Goal: Transaction & Acquisition: Purchase product/service

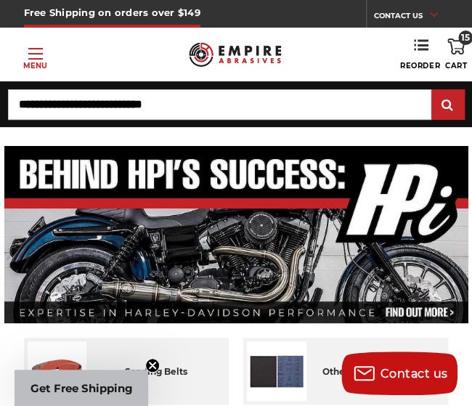
click at [461, 44] on span "15" at bounding box center [465, 37] width 15 height 15
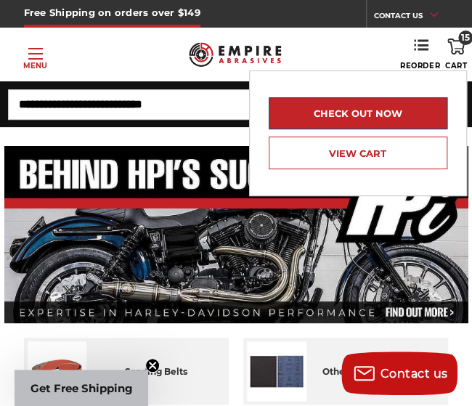
click at [377, 106] on link "Check out now" at bounding box center [357, 113] width 178 height 32
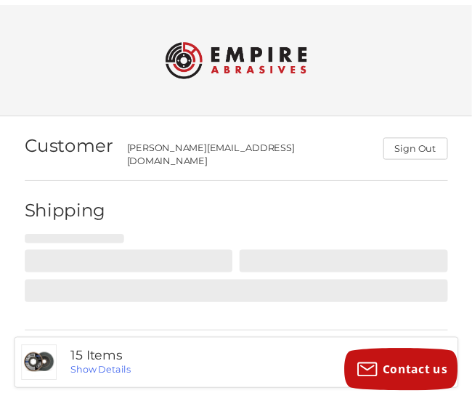
scroll to position [88, 0]
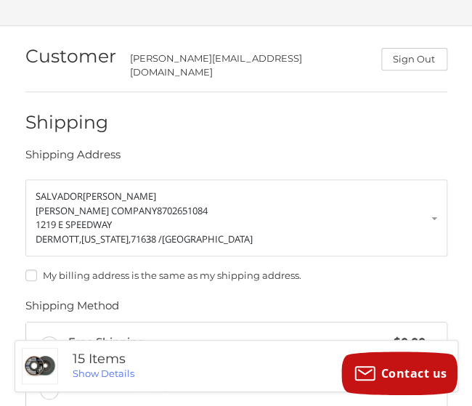
click at [33, 269] on label "My billing address is the same as my shipping address." at bounding box center [236, 275] width 422 height 12
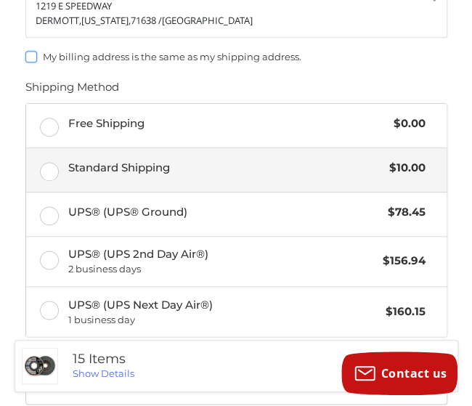
scroll to position [305, 0]
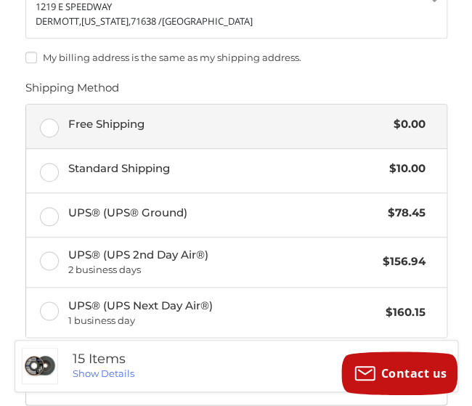
click at [46, 118] on label "Free Shipping $0.00" at bounding box center [236, 126] width 420 height 44
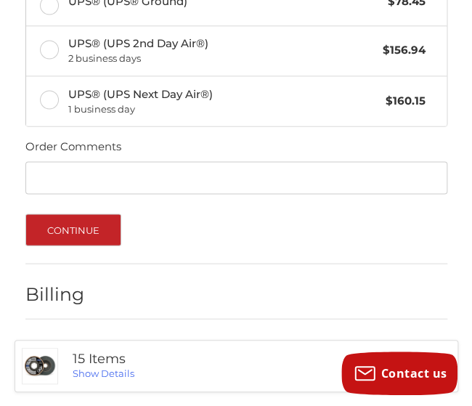
scroll to position [523, 0]
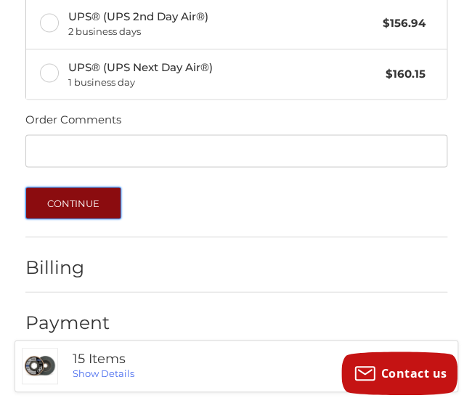
click at [89, 200] on button "Continue" at bounding box center [73, 202] width 96 height 32
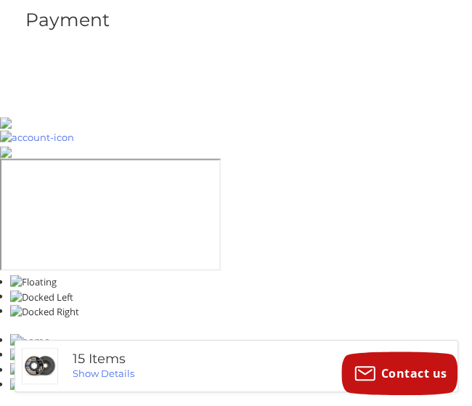
scroll to position [165, 0]
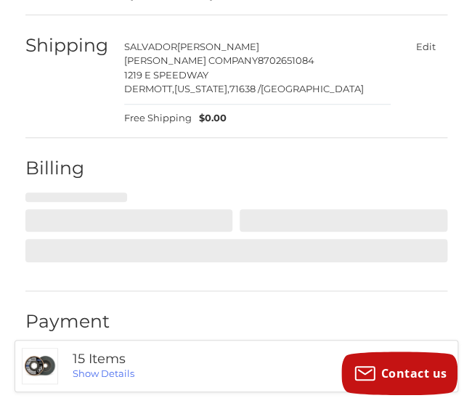
select select "**"
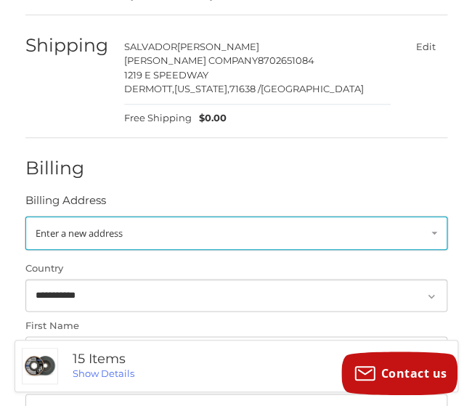
click at [101, 216] on link "Enter a new address" at bounding box center [236, 232] width 422 height 33
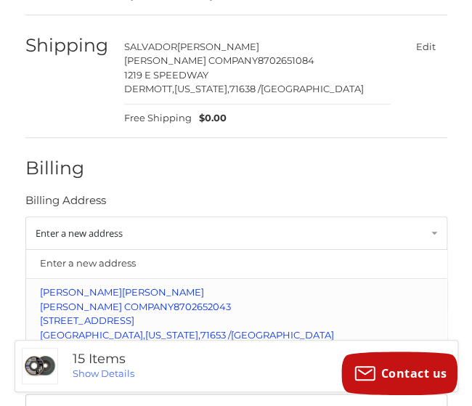
click at [147, 300] on span "[PERSON_NAME] COMPANY" at bounding box center [106, 306] width 133 height 12
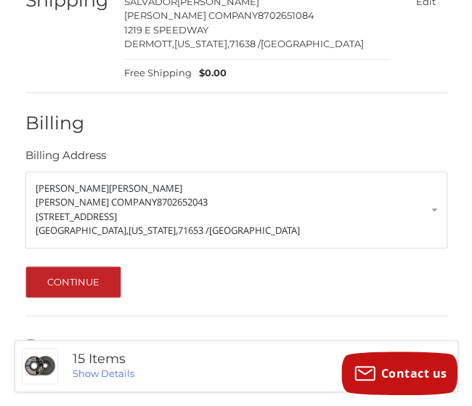
scroll to position [234, 0]
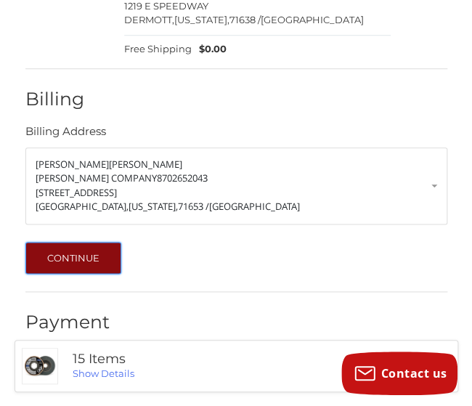
click at [62, 253] on button "Continue" at bounding box center [73, 258] width 96 height 32
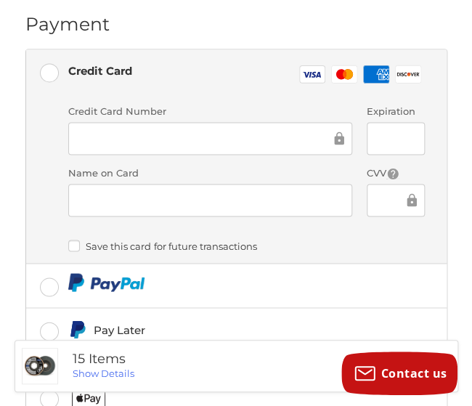
scroll to position [338, 0]
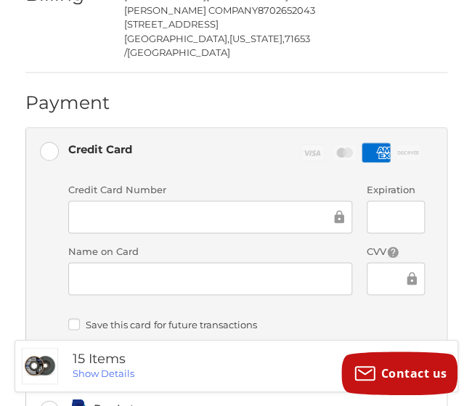
click at [401, 282] on div "Credit card Credit Card Number Expiration Name on Card CVV Payment Storage Opti…" at bounding box center [246, 258] width 356 height 165
click at [274, 97] on div at bounding box center [285, 106] width 323 height 18
click at [220, 97] on div at bounding box center [285, 106] width 323 height 18
click at [340, 78] on div "Payment" at bounding box center [236, 102] width 422 height 49
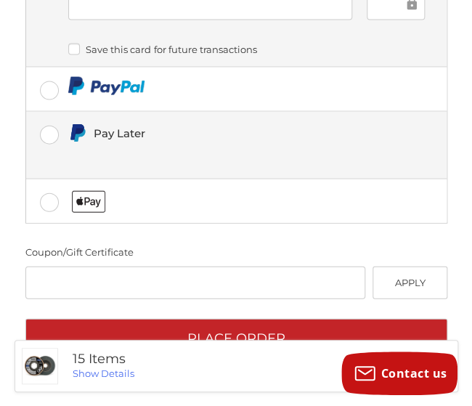
scroll to position [628, 0]
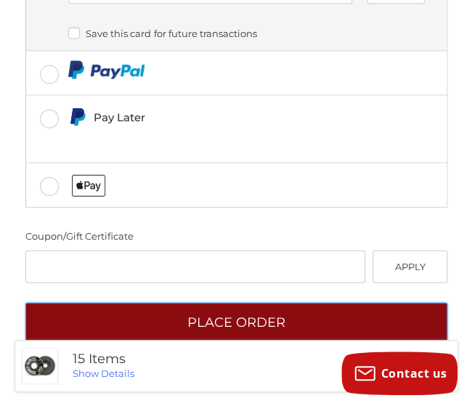
click at [190, 305] on button "Place Order" at bounding box center [236, 323] width 422 height 40
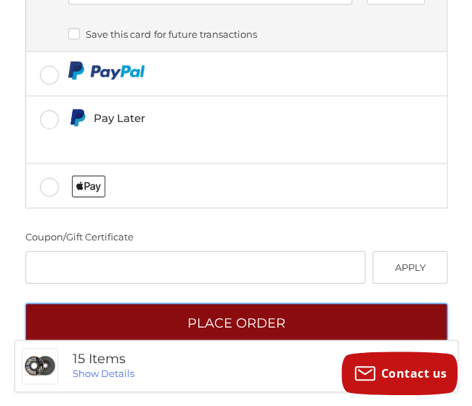
click at [219, 303] on button "Place Order" at bounding box center [236, 323] width 422 height 40
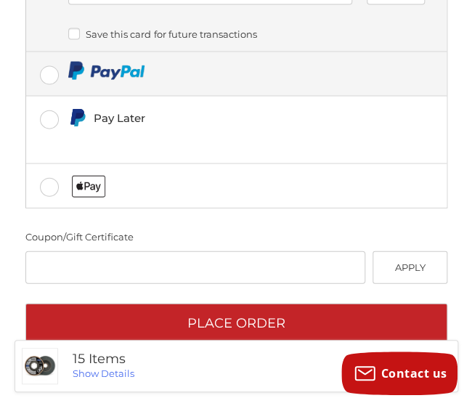
scroll to position [628, 0]
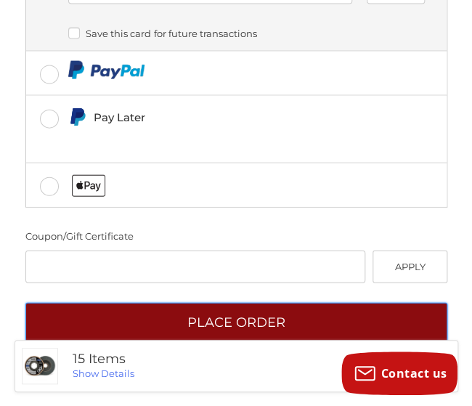
click at [209, 303] on button "Place Order" at bounding box center [236, 323] width 422 height 40
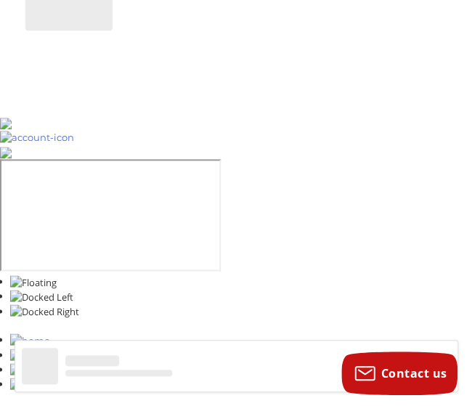
scroll to position [18, 0]
